Goal: Information Seeking & Learning: Learn about a topic

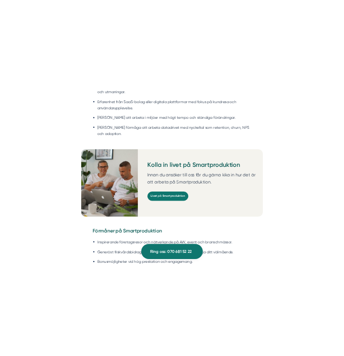
scroll to position [1096, 0]
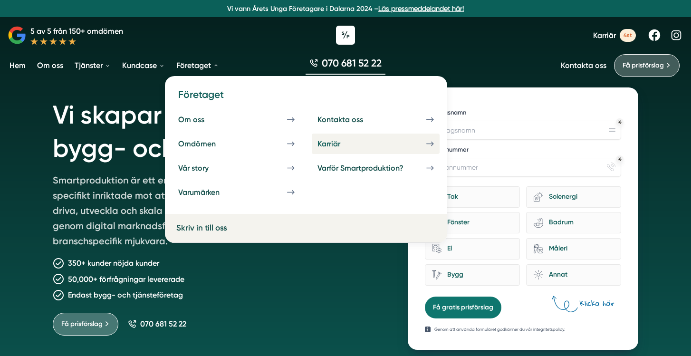
click at [321, 141] on div "Karriär" at bounding box center [340, 143] width 46 height 9
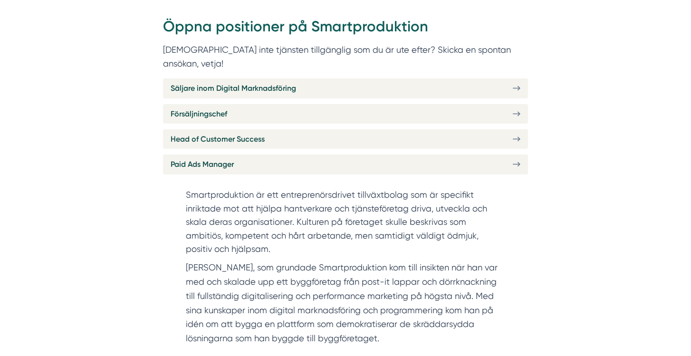
scroll to position [401, 0]
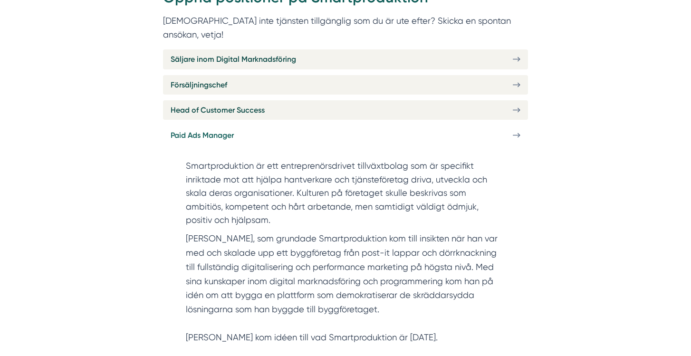
click at [208, 129] on span "Paid Ads Manager" at bounding box center [202, 135] width 63 height 12
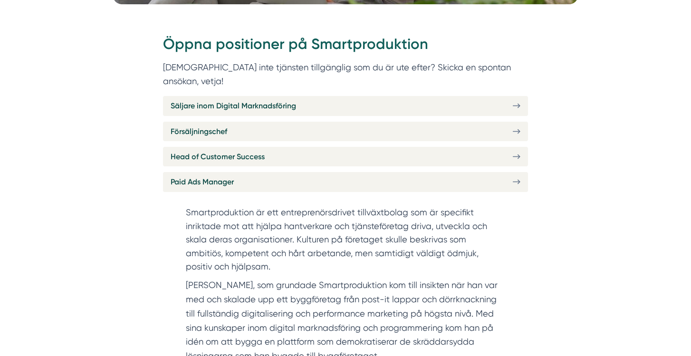
scroll to position [354, 0]
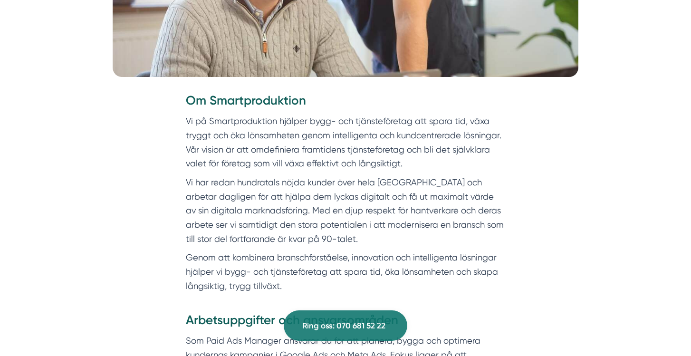
scroll to position [51, 0]
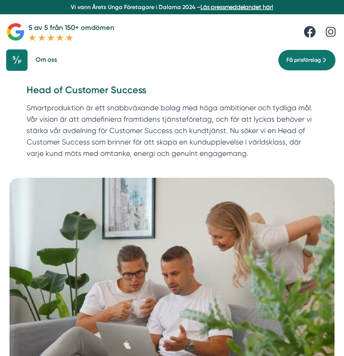
click at [168, 132] on p "Smartproduktion är ett snabbväxande bolag med höga ambitioner och tydliga mål. …" at bounding box center [172, 133] width 291 height 61
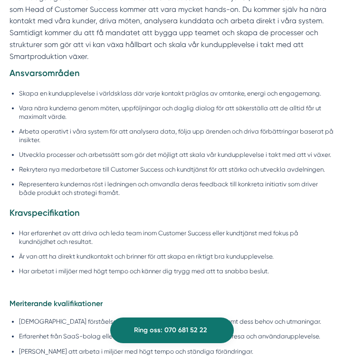
scroll to position [592, 0]
